Goal: Information Seeking & Learning: Learn about a topic

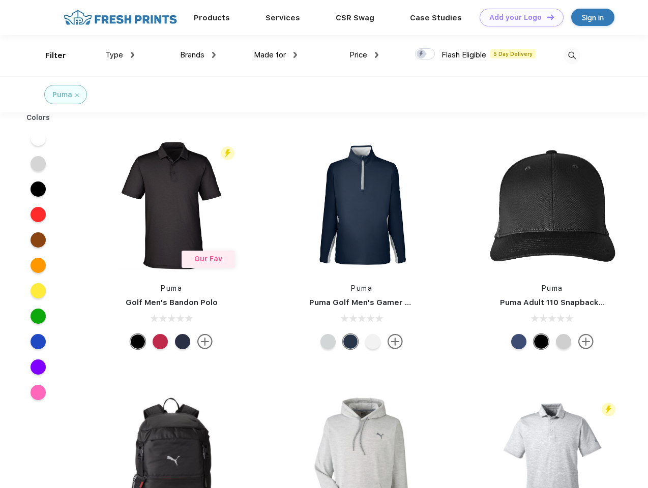
scroll to position [1, 0]
click at [517, 17] on link "Add your Logo Design Tool" at bounding box center [521, 18] width 84 height 18
click at [0, 0] on div "Design Tool" at bounding box center [0, 0] width 0 height 0
click at [545, 17] on link "Add your Logo Design Tool" at bounding box center [521, 18] width 84 height 18
click at [49, 55] on div "Filter" at bounding box center [55, 56] width 21 height 12
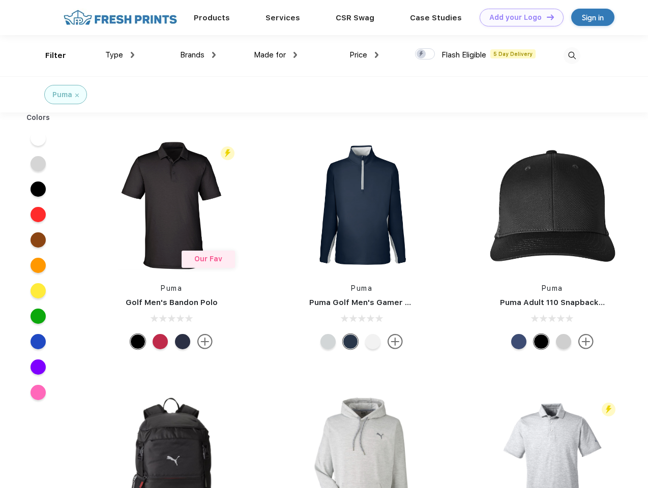
click at [120, 55] on span "Type" at bounding box center [114, 54] width 18 height 9
click at [198, 55] on span "Brands" at bounding box center [192, 54] width 24 height 9
click at [276, 55] on span "Made for" at bounding box center [270, 54] width 32 height 9
click at [364, 55] on span "Price" at bounding box center [358, 54] width 18 height 9
click at [425, 54] on div at bounding box center [425, 53] width 20 height 11
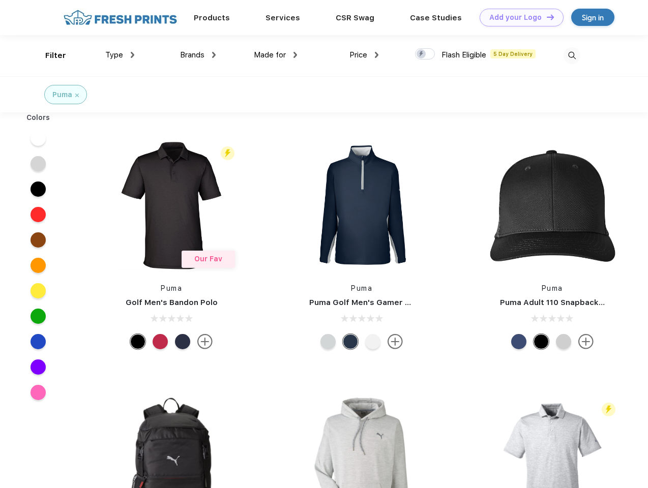
click at [421, 54] on input "checkbox" at bounding box center [418, 51] width 7 height 7
click at [571, 55] on img at bounding box center [571, 55] width 17 height 17
